Goal: Information Seeking & Learning: Compare options

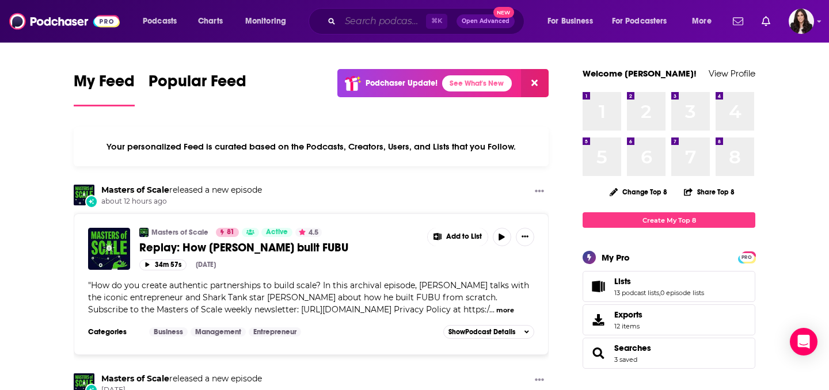
click at [376, 20] on input "Search podcasts, credits, & more..." at bounding box center [383, 21] width 86 height 18
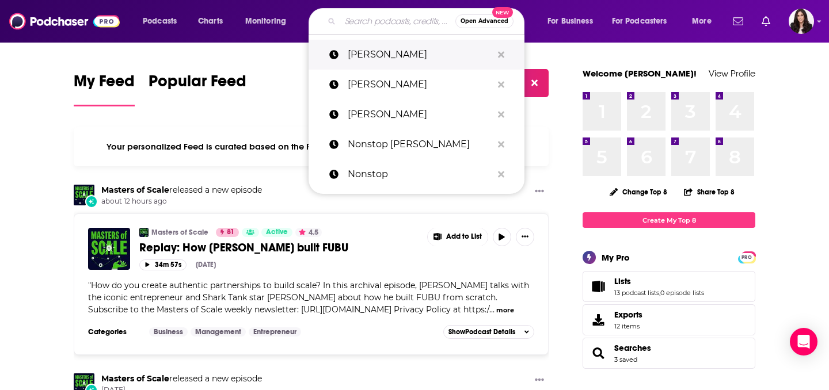
click at [371, 50] on p "[PERSON_NAME]" at bounding box center [420, 55] width 144 height 30
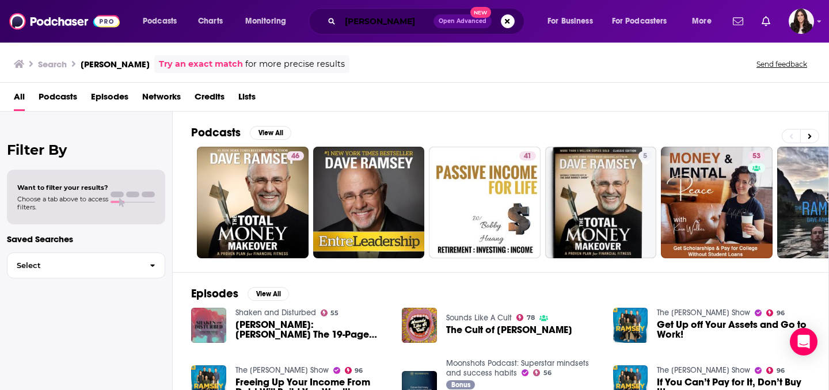
click at [408, 22] on input "[PERSON_NAME]" at bounding box center [386, 21] width 93 height 18
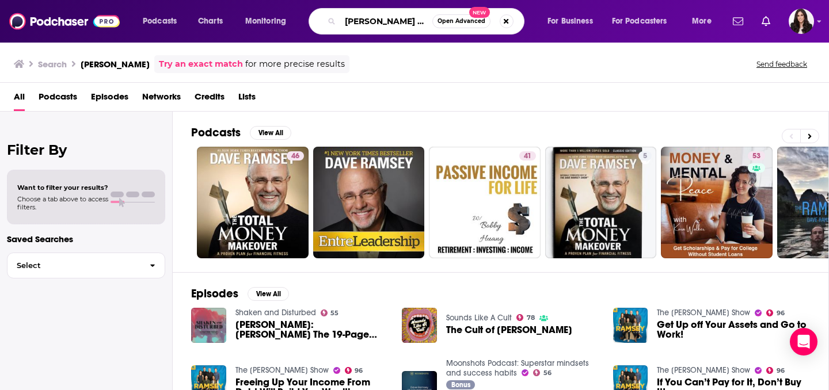
type input "[PERSON_NAME] show"
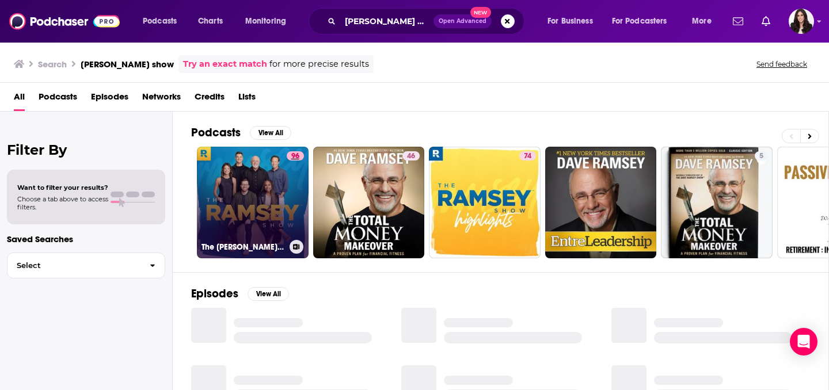
click at [292, 158] on span "96" at bounding box center [295, 157] width 8 height 12
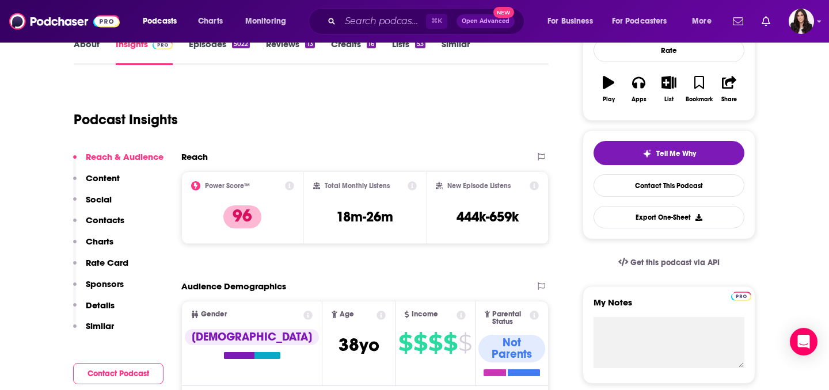
scroll to position [174, 0]
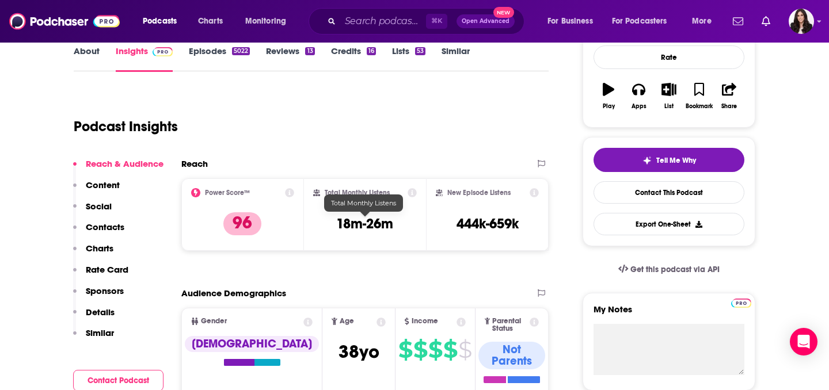
click at [389, 220] on h3 "18m-26m" at bounding box center [364, 223] width 57 height 17
click at [360, 221] on h3 "18m-26m" at bounding box center [364, 223] width 57 height 17
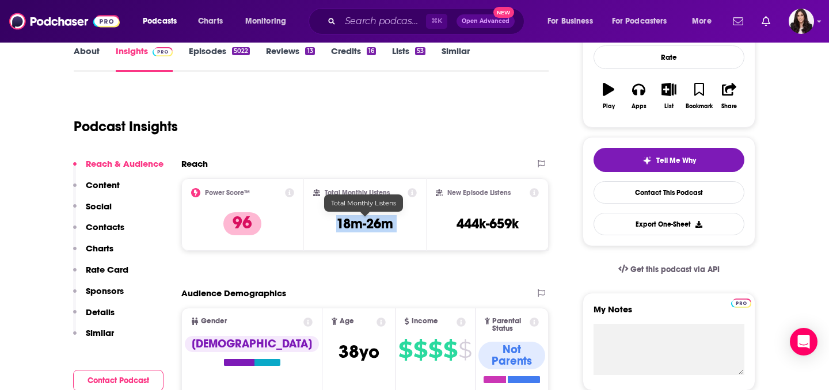
copy div "18m-26m"
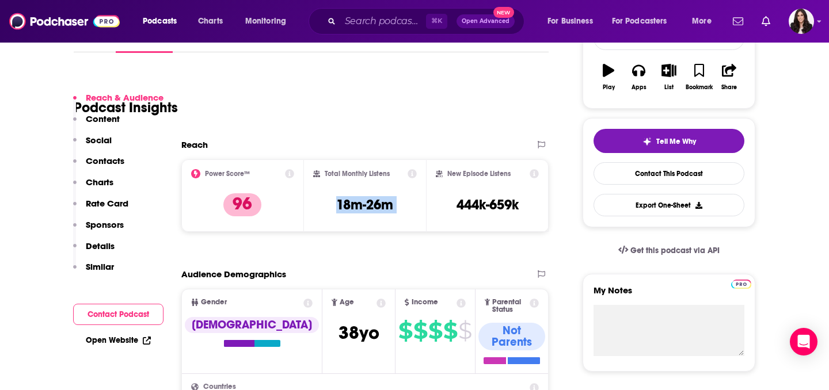
scroll to position [253, 0]
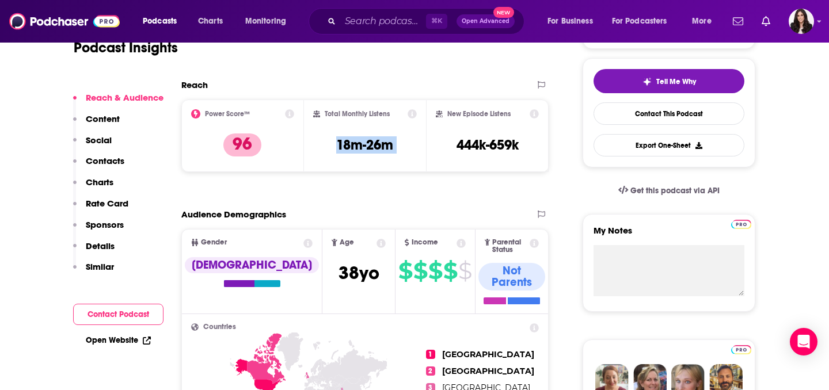
click at [359, 154] on div "Total Monthly Listens 18m-26m" at bounding box center [365, 135] width 104 height 53
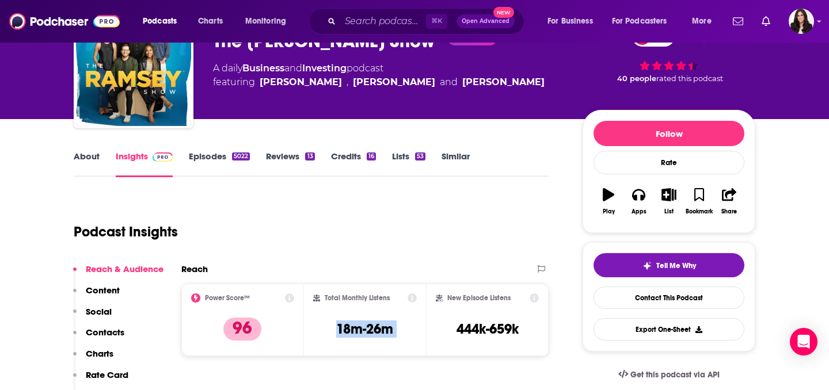
scroll to position [0, 0]
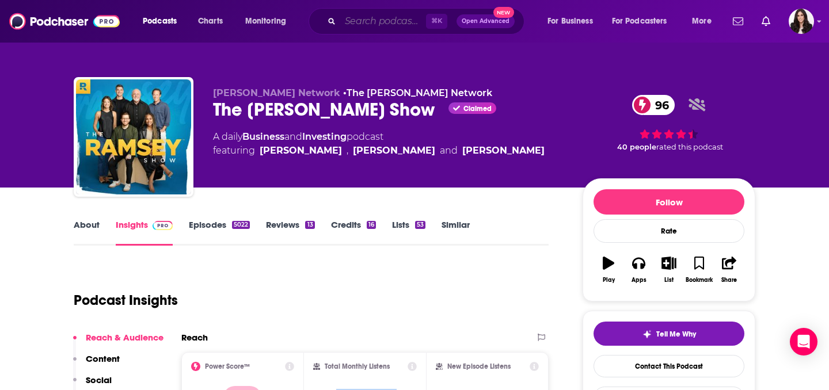
click at [381, 20] on input "Search podcasts, credits, & more..." at bounding box center [383, 21] width 86 height 18
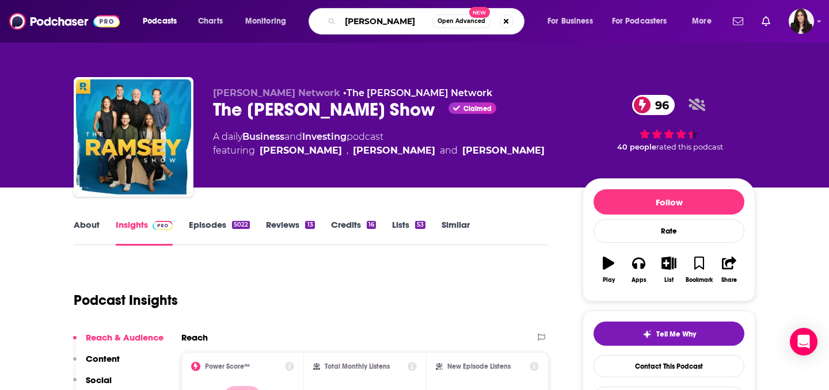
type input "[PERSON_NAME]"
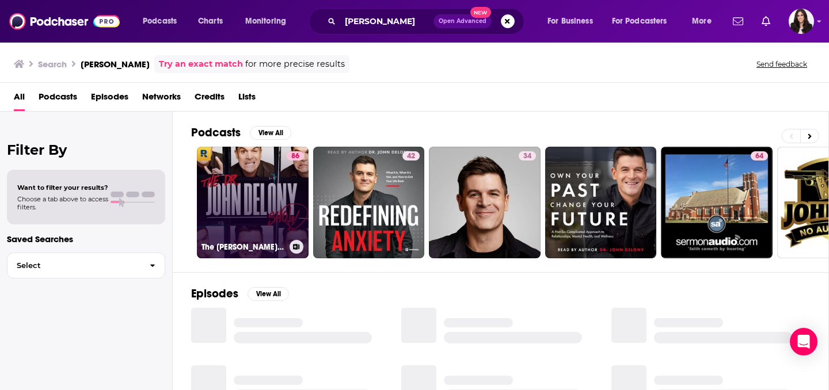
click at [204, 189] on link "86 The [PERSON_NAME] Show" at bounding box center [253, 203] width 112 height 112
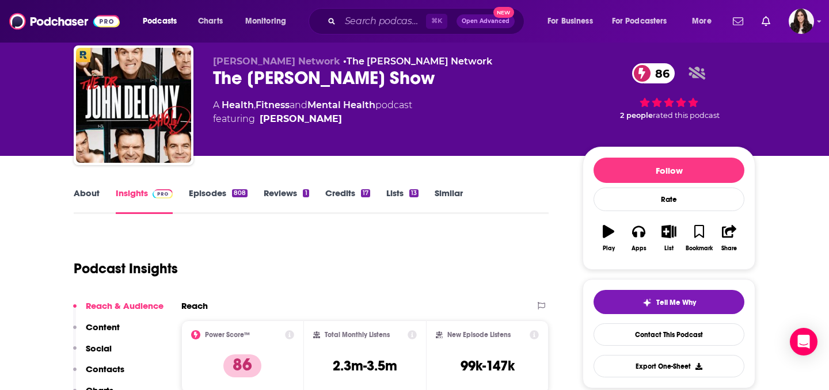
scroll to position [12, 0]
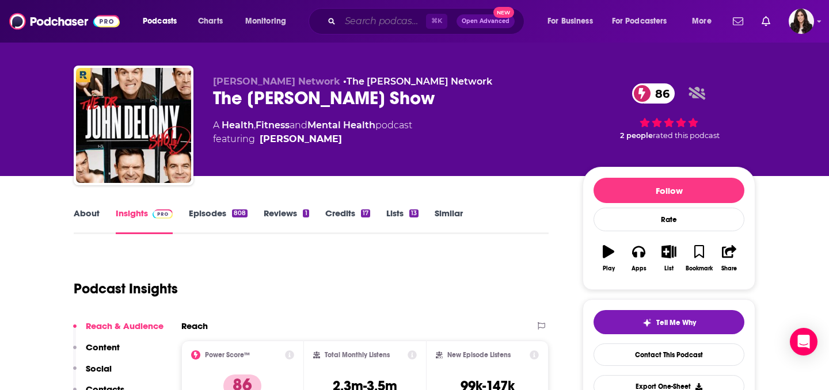
click at [369, 14] on input "Search podcasts, credits, & more..." at bounding box center [383, 21] width 86 height 18
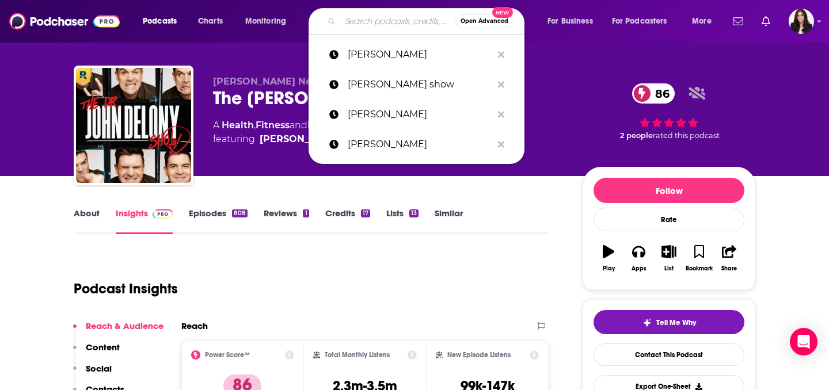
type input "e"
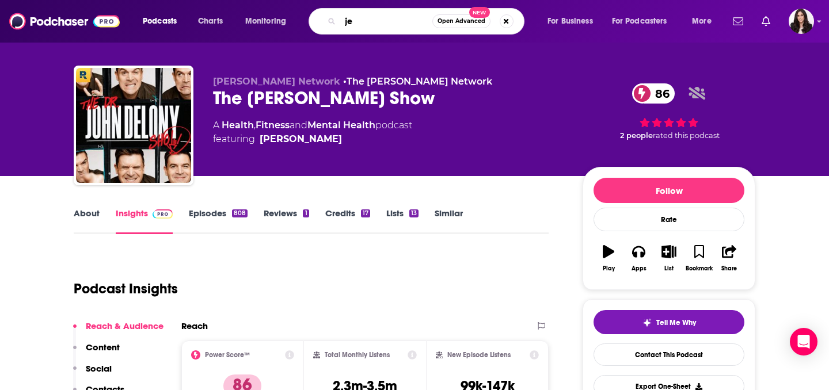
type input "j"
type input "[PERSON_NAME]"
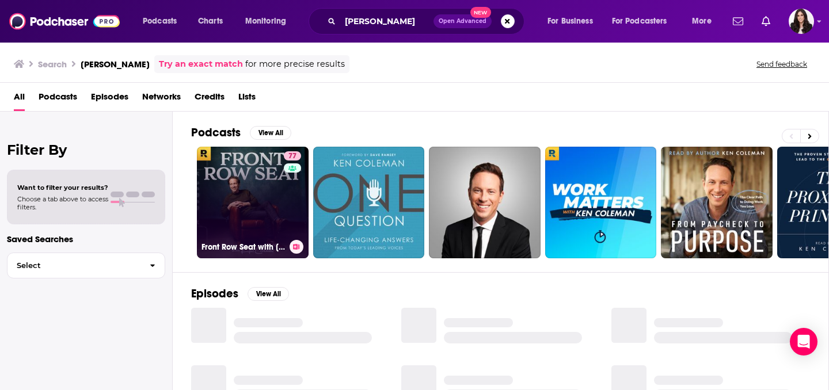
click at [257, 224] on link "77 Front Row Seat with [PERSON_NAME]" at bounding box center [253, 203] width 112 height 112
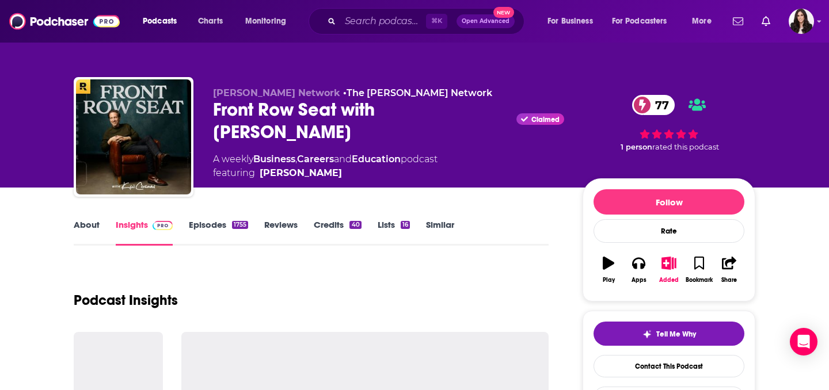
scroll to position [188, 0]
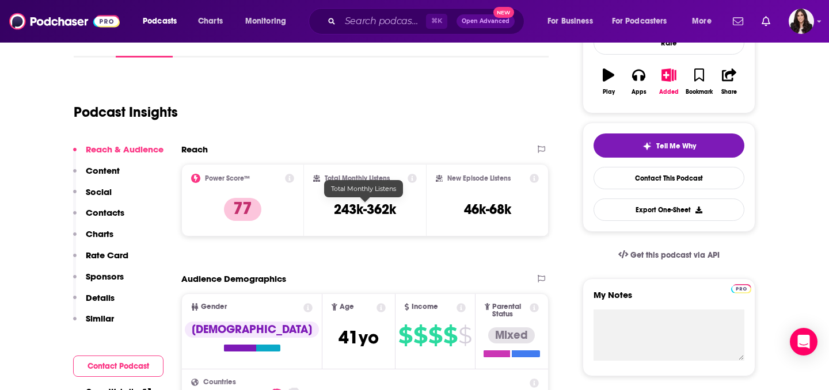
click at [388, 211] on h3 "243k-362k" at bounding box center [365, 209] width 62 height 17
click at [372, 198] on div "Total Monthly Listens 243k-362k" at bounding box center [365, 200] width 104 height 53
copy div "243k-362k"
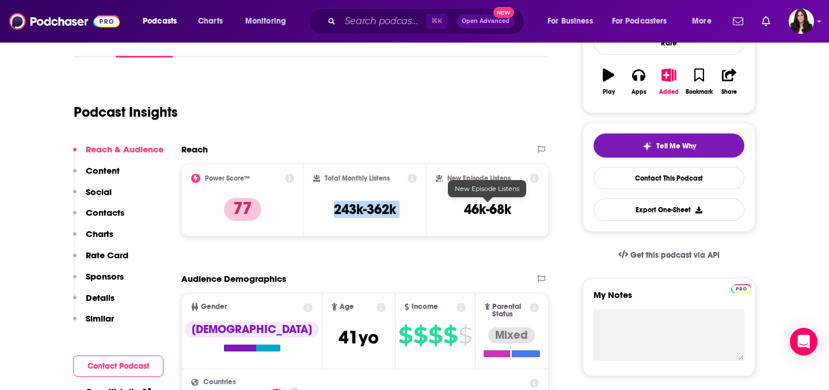
click at [500, 206] on h3 "46k-68k" at bounding box center [487, 209] width 47 height 17
copy div "46k-68k Export One-Sheet"
